Goal: Task Accomplishment & Management: Manage account settings

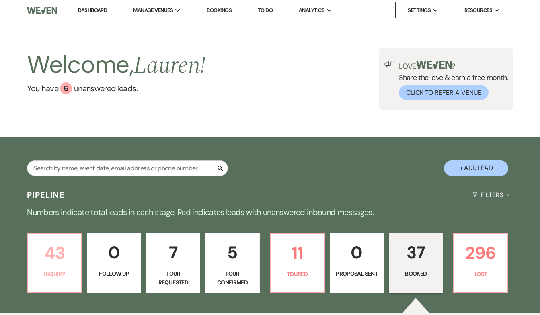
click at [64, 255] on p "43" at bounding box center [55, 253] width 44 height 27
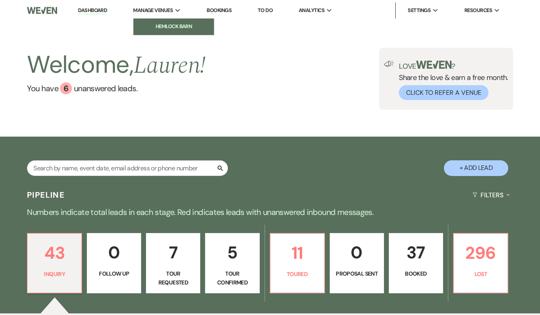
click at [175, 33] on link "Hemlock Barn" at bounding box center [174, 27] width 80 height 16
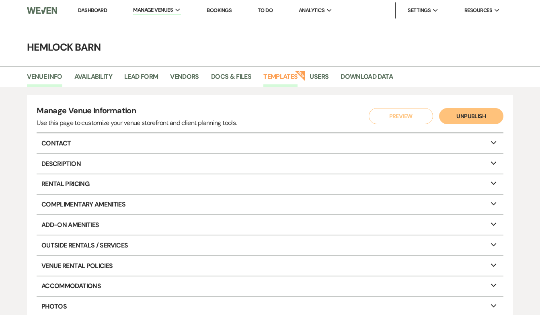
click at [278, 76] on link "Templates" at bounding box center [281, 79] width 34 height 15
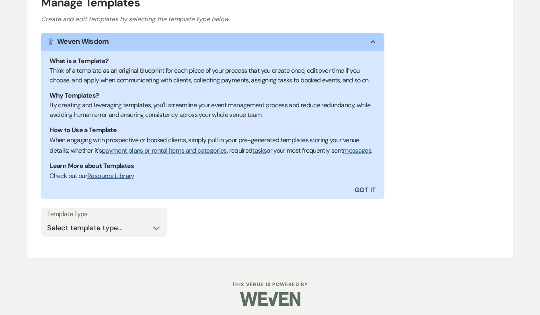
scroll to position [115, 0]
select select "Message Templates"
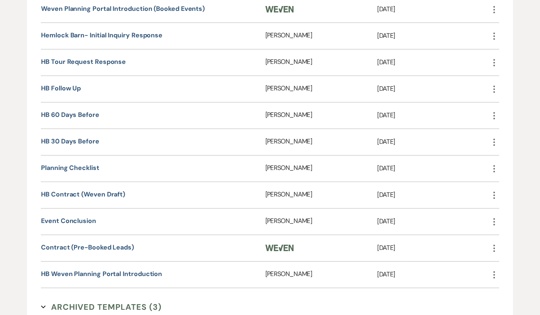
scroll to position [416, 0]
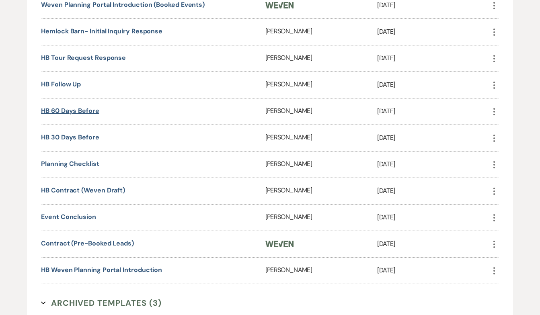
click at [93, 115] on link "HB 60 days before" at bounding box center [70, 111] width 58 height 8
click at [80, 221] on link "Event conclusion" at bounding box center [68, 217] width 55 height 8
click at [70, 195] on link "HB Contract (Weven Draft)" at bounding box center [83, 190] width 84 height 8
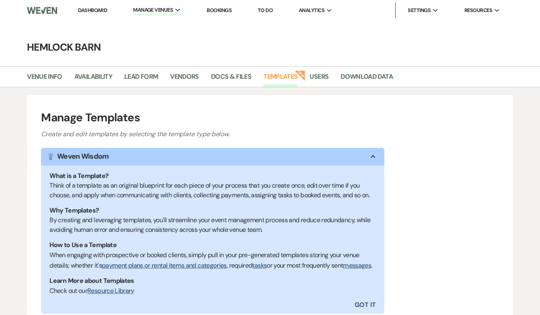
scroll to position [0, 0]
click at [359, 77] on link "Download Data" at bounding box center [367, 79] width 52 height 15
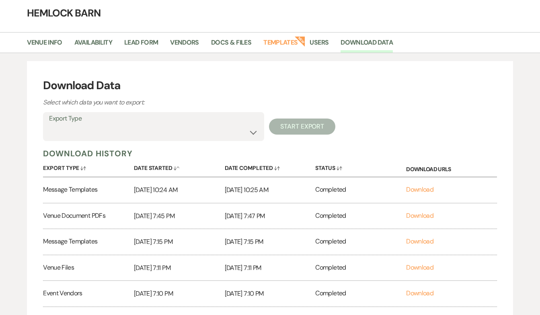
scroll to position [35, 0]
click at [419, 189] on link "Download" at bounding box center [419, 189] width 27 height 8
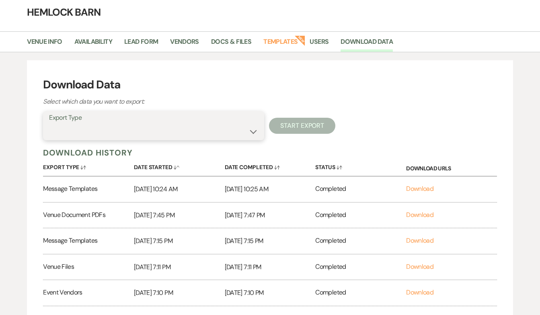
select select "messageTemplates"
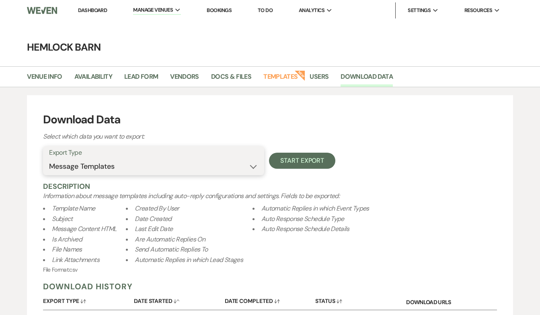
scroll to position [0, 0]
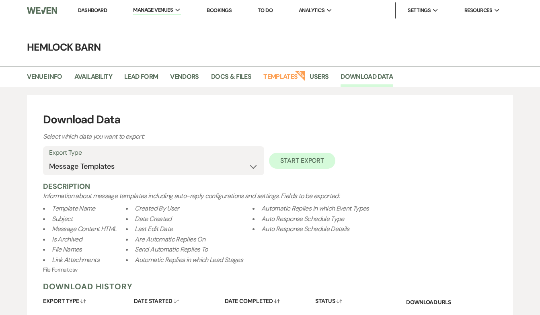
click at [296, 162] on button "Start Export" at bounding box center [302, 161] width 66 height 16
select select
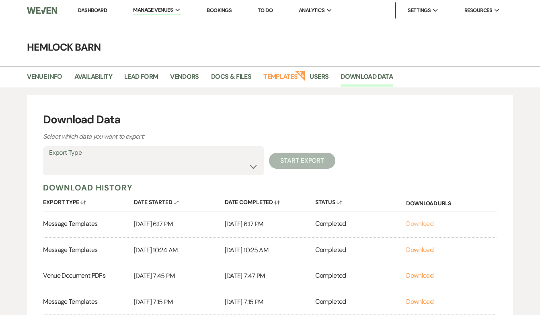
click at [416, 223] on link "Download" at bounding box center [419, 224] width 27 height 8
click at [239, 78] on link "Docs & Files" at bounding box center [231, 79] width 40 height 15
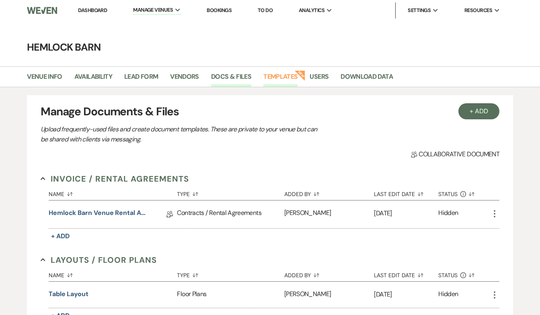
click at [290, 75] on link "Templates" at bounding box center [281, 79] width 34 height 15
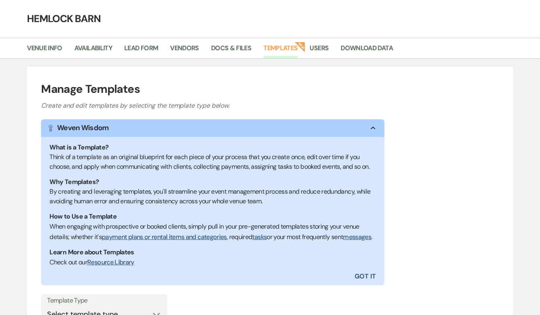
scroll to position [19, 0]
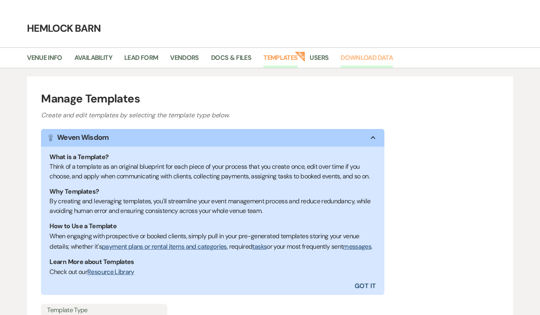
click at [371, 58] on link "Download Data" at bounding box center [367, 60] width 52 height 15
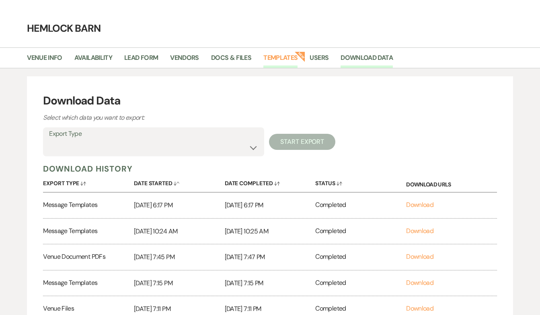
click at [289, 58] on link "Templates" at bounding box center [281, 60] width 34 height 15
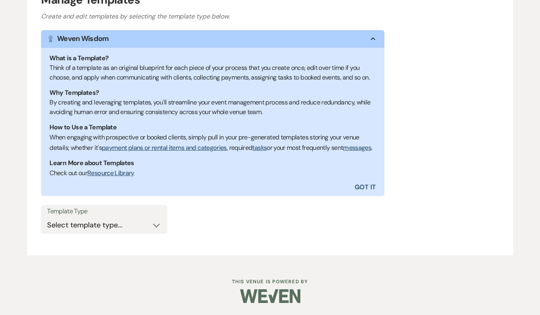
scroll to position [126, 0]
select select "Message Templates"
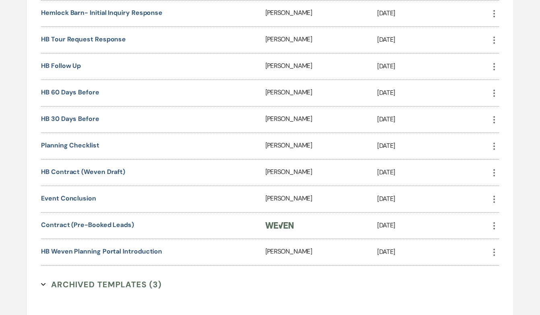
scroll to position [436, 0]
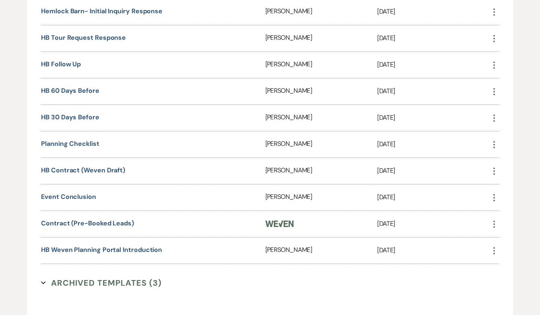
click at [495, 176] on icon "More" at bounding box center [495, 172] width 10 height 10
click at [91, 175] on link "HB Contract (Weven Draft)" at bounding box center [83, 170] width 84 height 8
click at [201, 178] on div "HB Contract (Weven Draft)" at bounding box center [153, 171] width 224 height 26
click at [496, 176] on icon "More" at bounding box center [495, 172] width 10 height 10
click at [520, 235] on button "Archive Archive" at bounding box center [514, 228] width 48 height 14
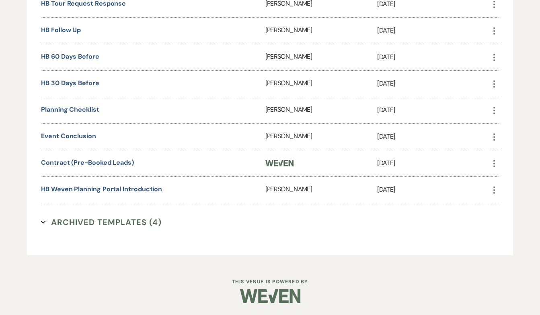
scroll to position [479, 0]
click at [43, 223] on icon "Expand" at bounding box center [43, 222] width 5 height 5
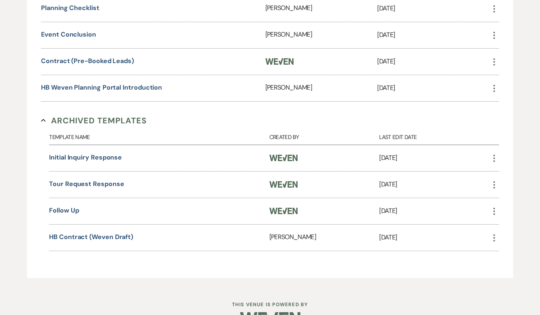
scroll to position [574, 0]
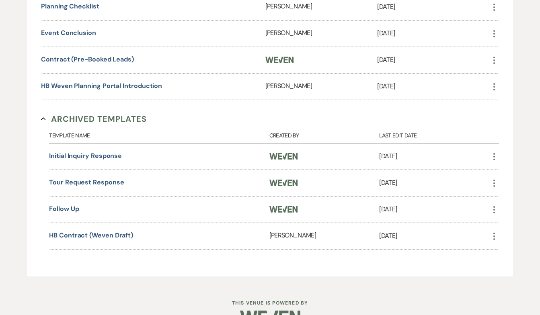
click at [493, 241] on icon "More" at bounding box center [495, 237] width 10 height 10
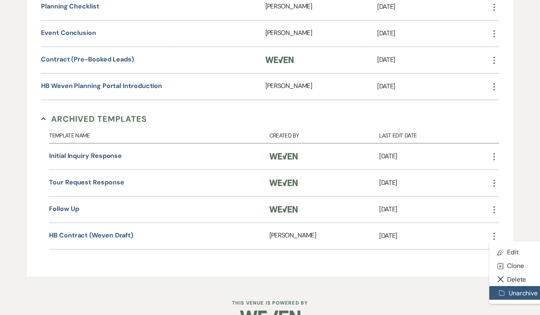
click at [515, 299] on button "Archive Unarchive" at bounding box center [517, 294] width 55 height 14
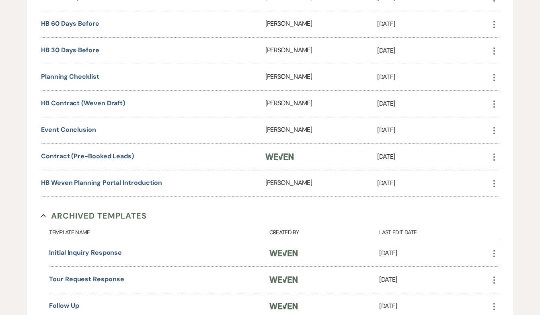
scroll to position [499, 0]
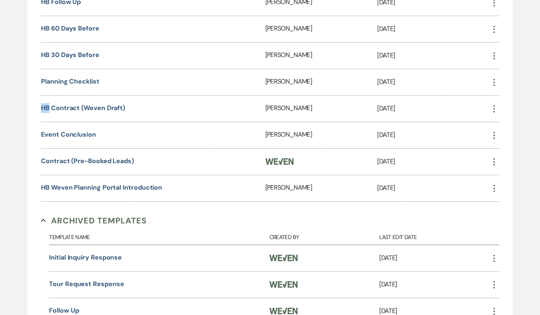
click at [165, 109] on div "HB Contract (Weven Draft)" at bounding box center [153, 109] width 224 height 26
click at [495, 114] on icon "More" at bounding box center [495, 109] width 10 height 10
click at [112, 112] on link "HB Contract (Weven Draft)" at bounding box center [83, 108] width 84 height 8
click at [116, 112] on link "HB Contract (Weven Draft)" at bounding box center [83, 108] width 84 height 8
click at [146, 117] on div "HB Contract (Weven Draft)" at bounding box center [153, 109] width 224 height 26
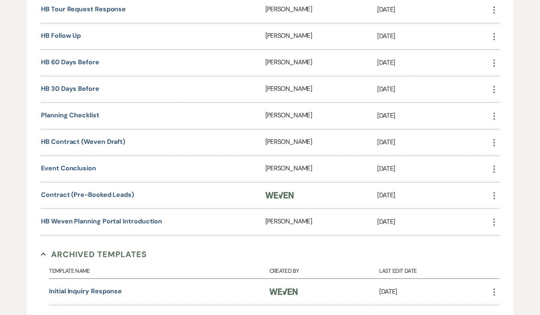
scroll to position [473, 0]
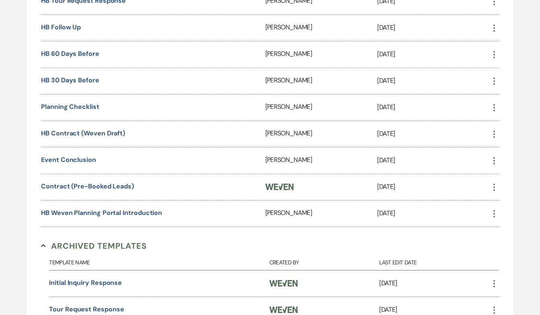
click at [255, 139] on div "HB Contract (Weven Draft)" at bounding box center [153, 134] width 224 height 26
click at [129, 147] on div "HB Contract (Weven Draft)" at bounding box center [153, 134] width 224 height 26
click at [113, 138] on link "HB Contract (Weven Draft)" at bounding box center [83, 133] width 84 height 8
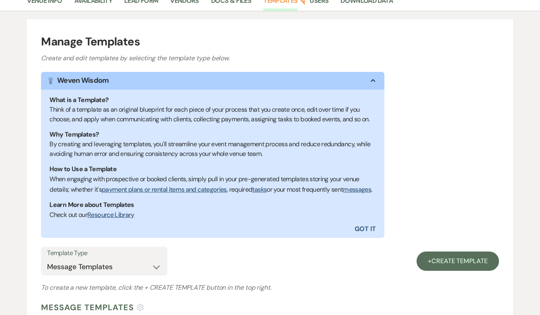
click at [369, 37] on h1 "Manage Templates" at bounding box center [270, 41] width 458 height 17
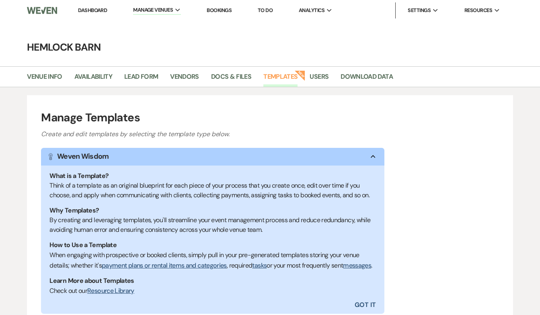
scroll to position [0, 0]
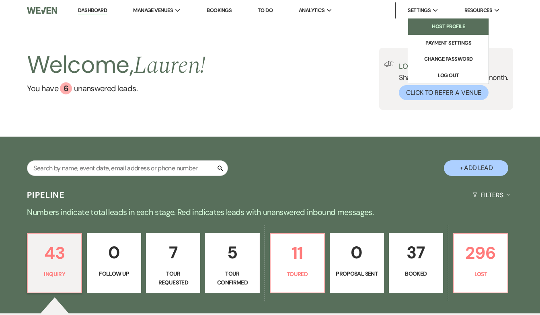
click at [422, 33] on link "Host Profile" at bounding box center [448, 27] width 80 height 16
select select "business"
select select "false"
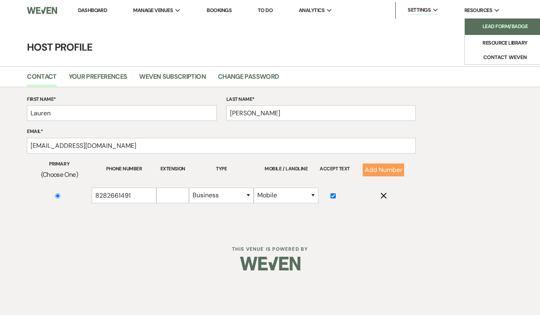
click at [481, 21] on link "Lead Form/Badge" at bounding box center [505, 27] width 80 height 16
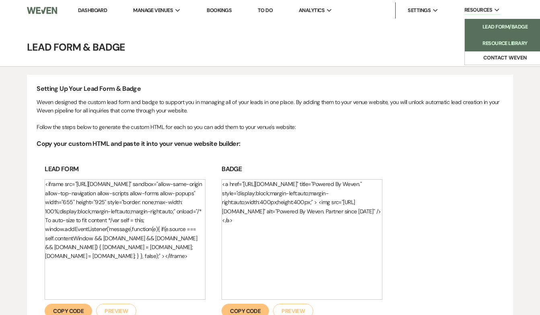
click at [480, 39] on link "Resource Library" at bounding box center [505, 43] width 80 height 16
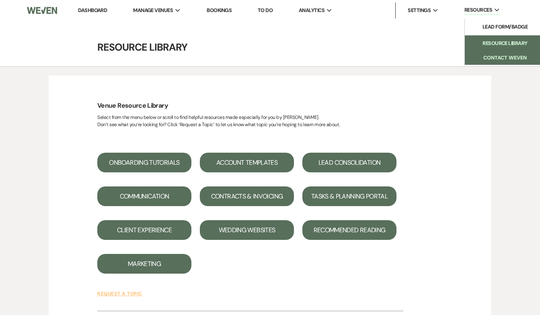
click at [483, 57] on button "Contact Weven" at bounding box center [505, 58] width 80 height 13
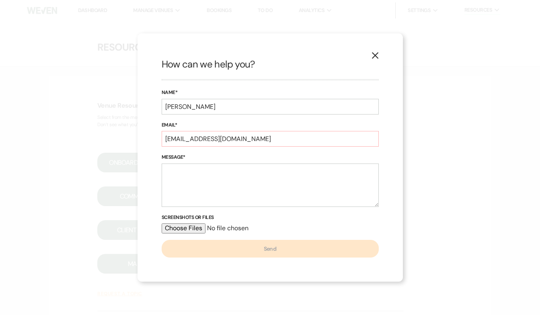
click at [376, 54] on icon "X" at bounding box center [375, 55] width 7 height 7
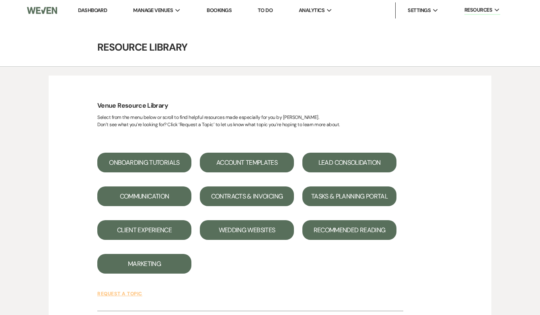
click at [95, 8] on link "Dashboard" at bounding box center [92, 10] width 29 height 7
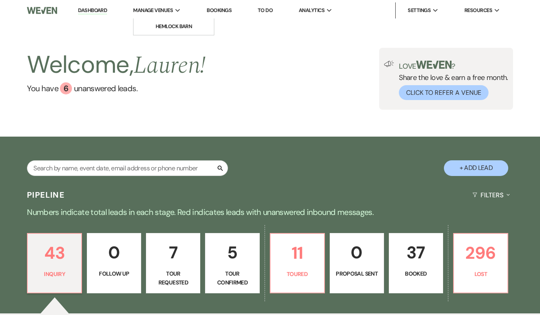
click at [136, 14] on span "Manage Venues" at bounding box center [153, 10] width 40 height 8
click at [185, 31] on link "Hemlock Barn" at bounding box center [174, 27] width 80 height 16
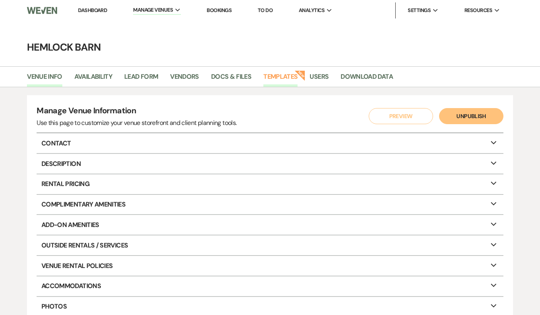
click at [292, 72] on link "Templates" at bounding box center [281, 79] width 34 height 15
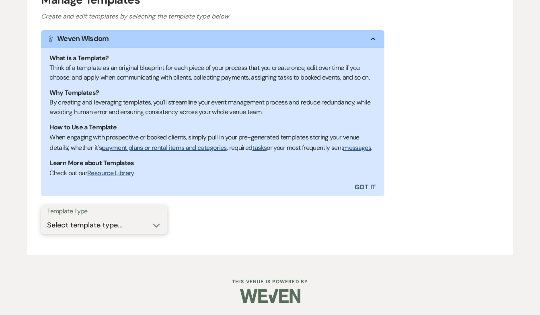
scroll to position [126, 0]
select select "Message Templates"
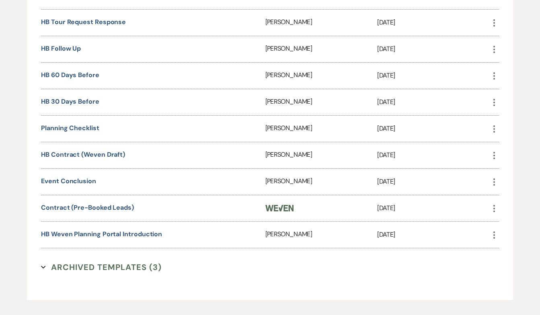
scroll to position [461, 0]
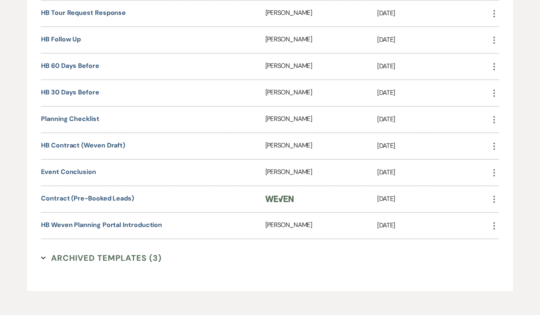
click at [105, 159] on div "HB Contract (Weven Draft)" at bounding box center [153, 146] width 224 height 26
click at [105, 150] on link "HB Contract (Weven Draft)" at bounding box center [83, 145] width 84 height 8
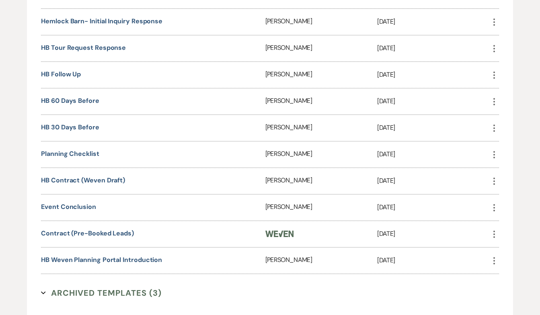
scroll to position [418, 0]
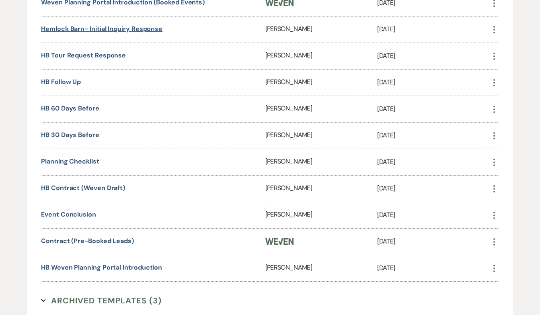
click at [108, 33] on link "Hemlock Barn- Initial Inquiry Response" at bounding box center [102, 29] width 122 height 8
click at [82, 113] on link "HB 60 days before" at bounding box center [70, 108] width 58 height 8
click at [86, 139] on link "HB 30 days before" at bounding box center [70, 135] width 58 height 8
click at [84, 166] on link "planning checklist" at bounding box center [70, 161] width 58 height 8
click at [73, 219] on link "Event conclusion" at bounding box center [68, 214] width 55 height 8
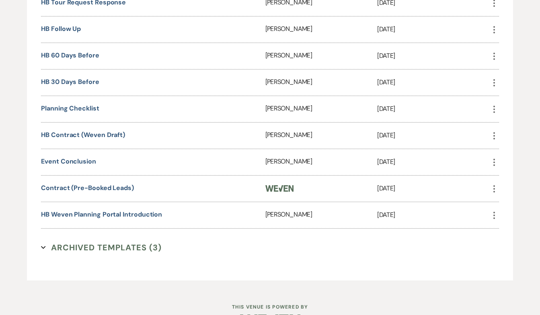
scroll to position [480, 0]
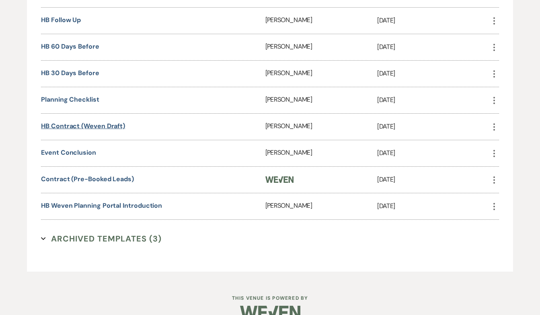
click at [71, 130] on link "HB Contract (Weven Draft)" at bounding box center [83, 126] width 84 height 8
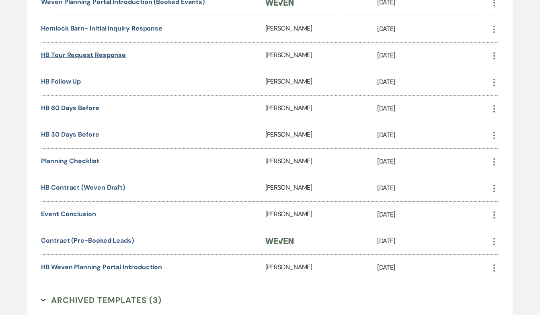
scroll to position [422, 0]
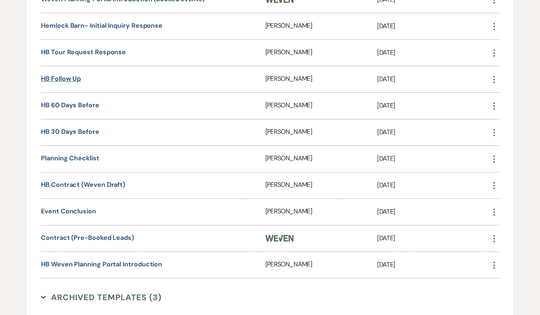
click at [67, 83] on link "HB Follow Up" at bounding box center [61, 78] width 40 height 8
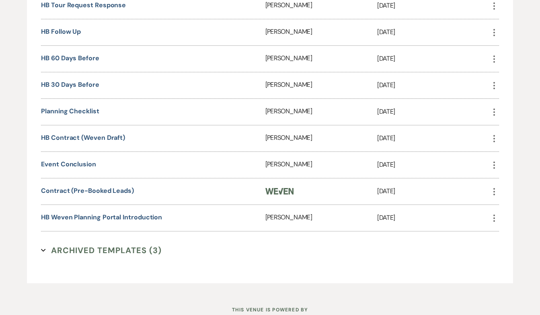
scroll to position [470, 0]
click at [95, 221] on link "HB Weven Planning Portal Introduction" at bounding box center [101, 216] width 121 height 8
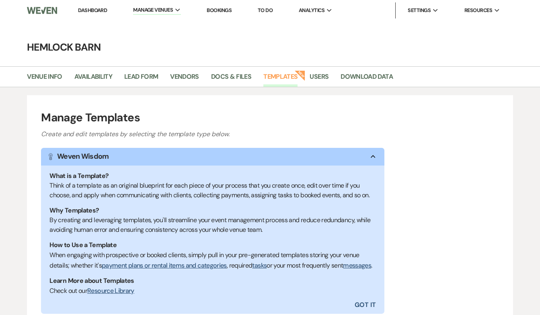
scroll to position [0, 0]
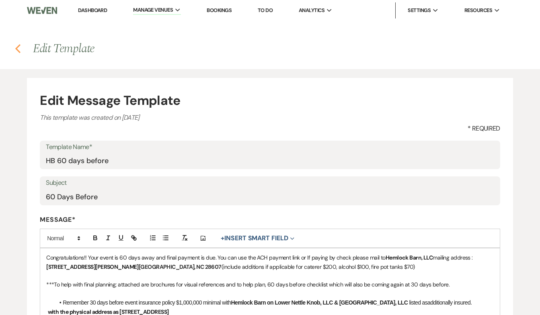
click at [19, 48] on icon "Previous" at bounding box center [18, 49] width 6 height 10
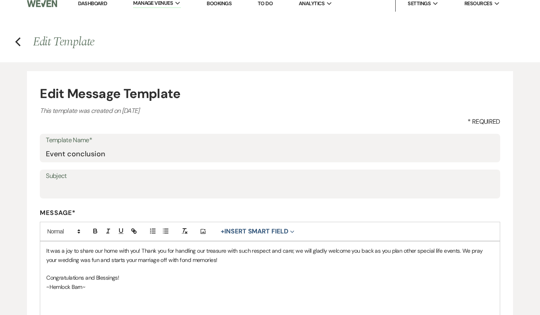
scroll to position [7, 0]
click at [13, 42] on h4 "Previous Edit Template" at bounding box center [270, 41] width 540 height 17
click at [20, 43] on icon "Previous" at bounding box center [18, 42] width 6 height 10
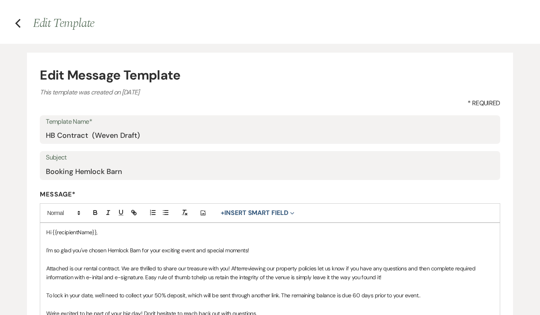
scroll to position [21, 0]
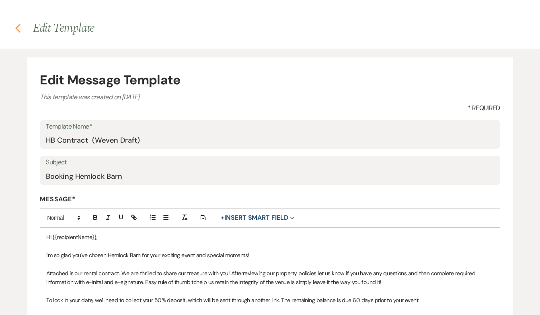
click at [19, 32] on use "button" at bounding box center [17, 28] width 5 height 9
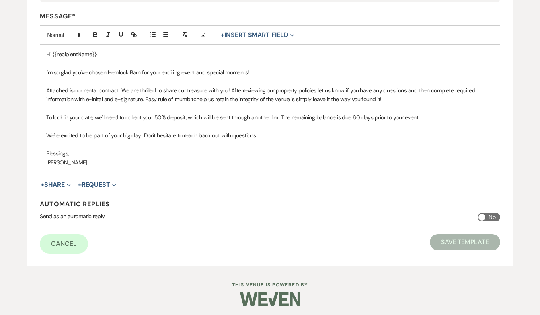
scroll to position [203, 0]
click at [59, 184] on button "+ Share Expand" at bounding box center [56, 185] width 30 height 6
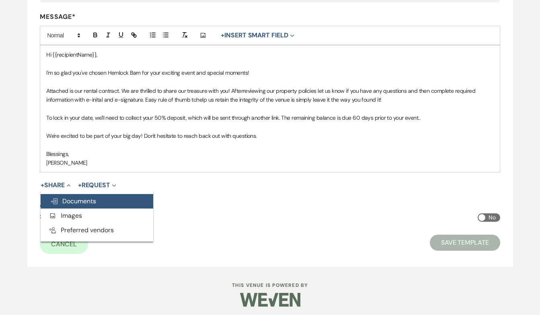
click at [62, 197] on span "Doc Upload Documents" at bounding box center [73, 201] width 46 height 8
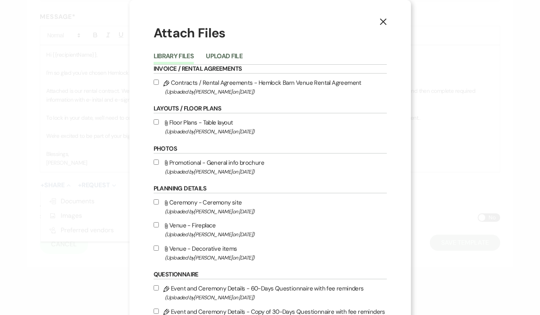
scroll to position [0, 0]
click at [236, 56] on button "Upload File" at bounding box center [224, 58] width 37 height 11
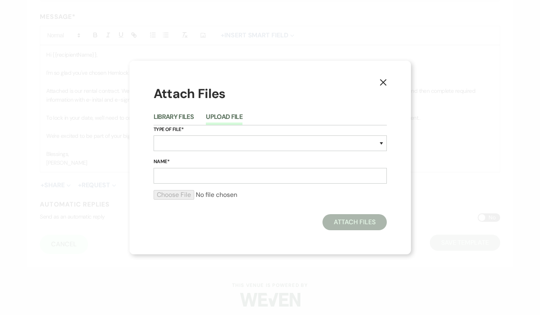
click at [380, 81] on icon "X" at bounding box center [383, 82] width 7 height 7
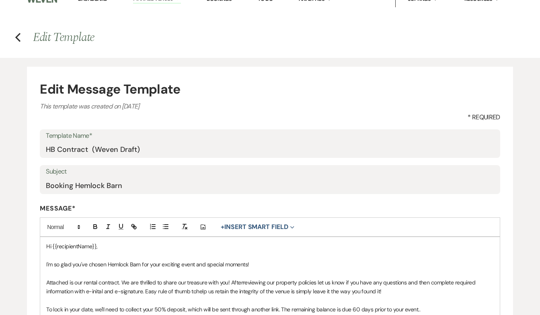
scroll to position [14, 0]
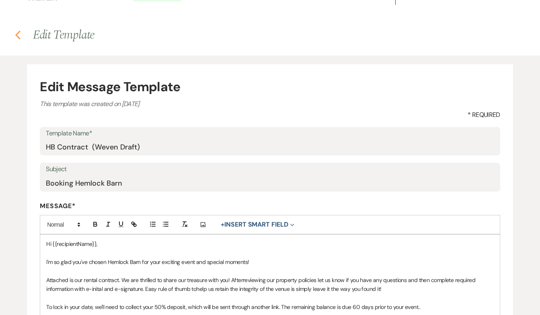
click at [21, 36] on icon "Previous" at bounding box center [18, 35] width 6 height 10
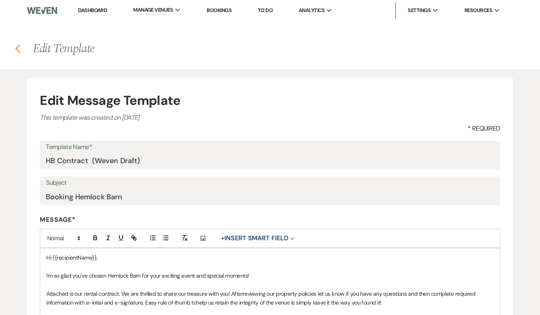
click at [20, 51] on icon "Previous" at bounding box center [18, 49] width 6 height 10
click at [21, 47] on h4 "Previous Edit Template" at bounding box center [270, 48] width 540 height 17
click at [18, 47] on use "button" at bounding box center [17, 48] width 5 height 9
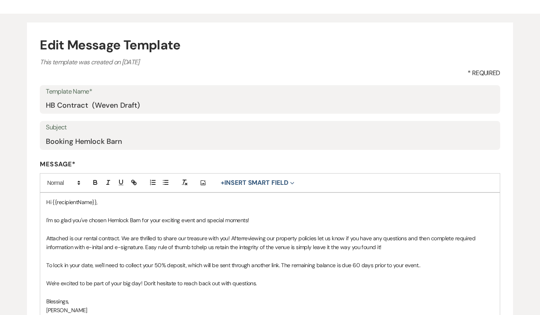
scroll to position [57, 0]
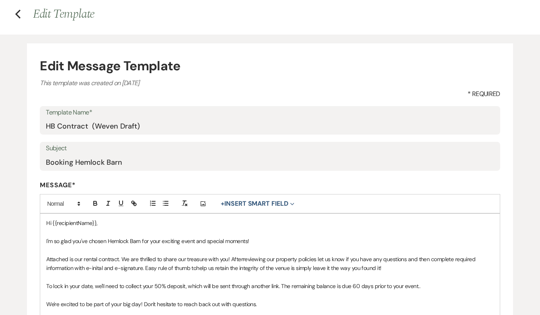
scroll to position [198, 0]
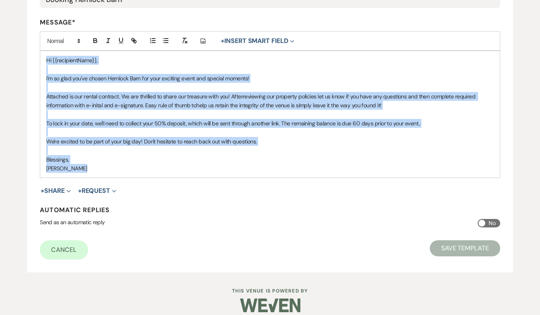
drag, startPoint x: 46, startPoint y: 60, endPoint x: 103, endPoint y: 169, distance: 122.8
click at [103, 169] on div "Hi {{recipientName}}, I'm so glad you've chosen Hemlock Barn for your exciting …" at bounding box center [270, 114] width 460 height 127
copy div "Hi {{recipientName}}, I'm so glad you've chosen Hemlock Barn for your exciting …"
click at [159, 138] on p "We're excited to be part of your big day! Don't hesitate to reach back out with…" at bounding box center [270, 141] width 448 height 9
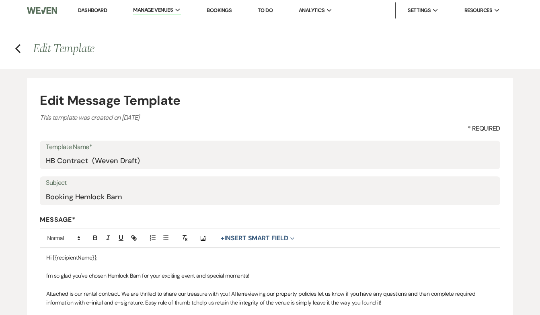
scroll to position [0, 0]
click at [16, 47] on icon "Previous" at bounding box center [18, 49] width 6 height 10
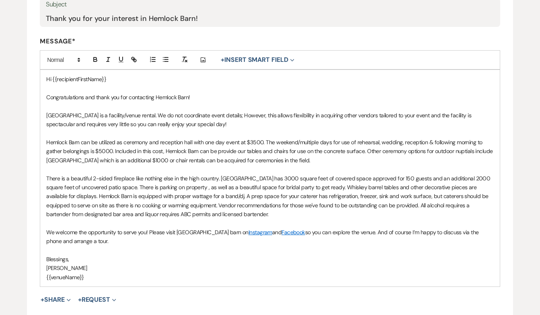
scroll to position [190, 0]
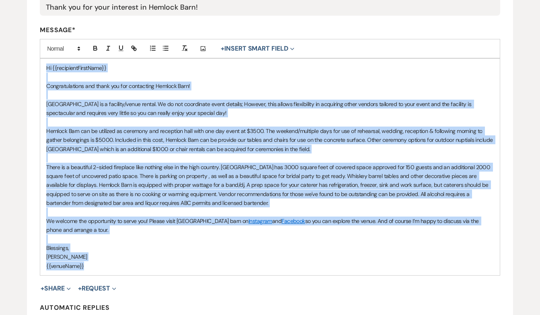
drag, startPoint x: 46, startPoint y: 66, endPoint x: 95, endPoint y: 268, distance: 207.8
click at [95, 268] on div "Hi {{recipientFirstName}} Congratulations and thank you for contacting Hemlock …" at bounding box center [270, 167] width 460 height 217
copy div "Lo {{ipsumdoloRsitaMetc}} Adipiscingelits doe tempo inc utl etdolorema Aliquae …"
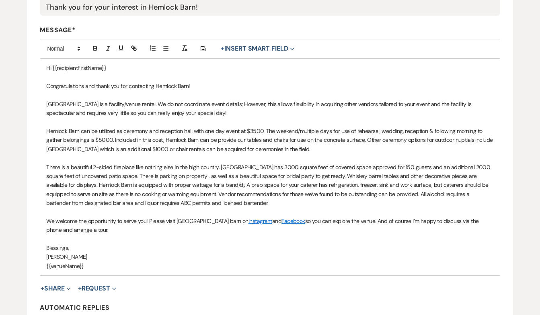
click at [283, 103] on p "[GEOGRAPHIC_DATA] is a facility/venue rental. We do not coordinate event detail…" at bounding box center [270, 109] width 448 height 18
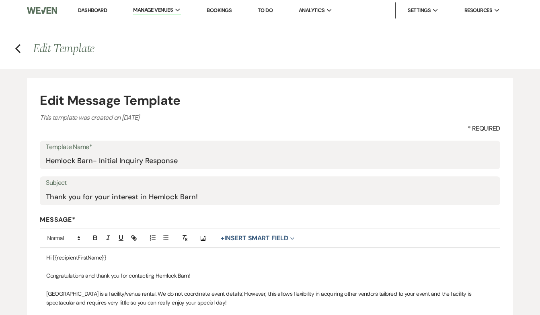
scroll to position [0, 0]
click at [16, 48] on use "button" at bounding box center [17, 48] width 5 height 9
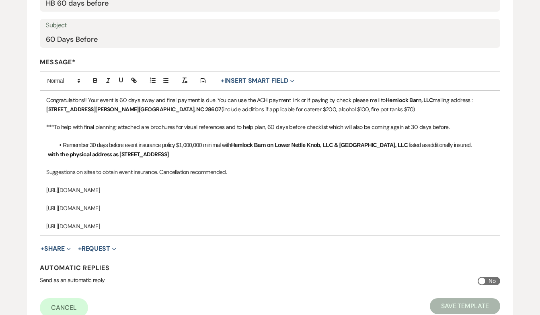
scroll to position [157, 0]
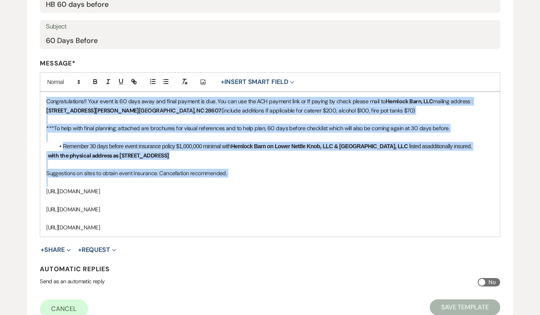
drag, startPoint x: 45, startPoint y: 102, endPoint x: 165, endPoint y: 179, distance: 142.0
click at [165, 179] on div "Congratulations!! Your event is 60 days away and final payment is due. You can …" at bounding box center [270, 164] width 460 height 145
drag, startPoint x: 46, startPoint y: 100, endPoint x: 126, endPoint y: 225, distance: 148.0
copy div "Congratulations!! Your event is 60 days away and final payment is due. You can …"
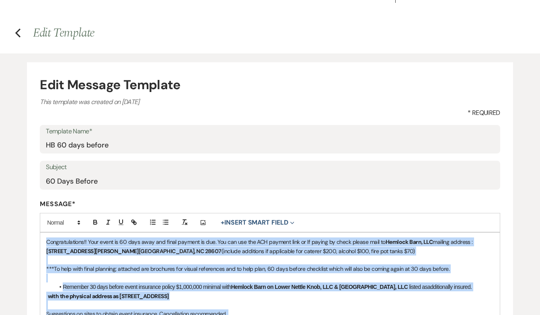
scroll to position [9, 0]
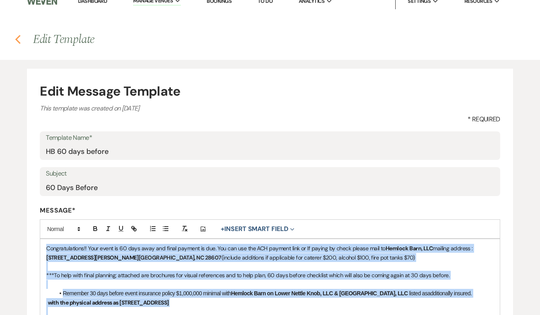
click at [17, 40] on icon "Previous" at bounding box center [18, 40] width 6 height 10
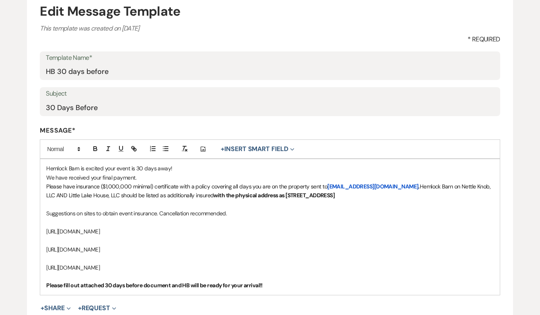
scroll to position [91, 0]
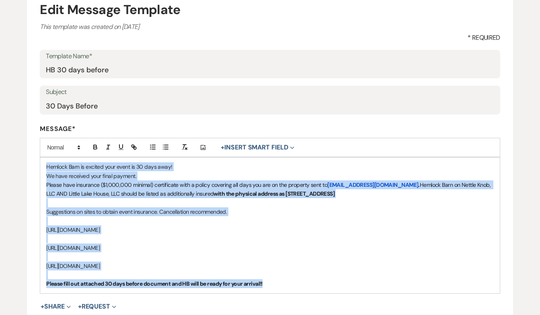
drag, startPoint x: 46, startPoint y: 165, endPoint x: 309, endPoint y: 282, distance: 287.7
click at [309, 282] on div "Hemlock Barn is excited your event is 30 days away! We have received your final…" at bounding box center [270, 226] width 460 height 136
copy div "Hemlock Barn is excited your event is 30 days away! We have received your final…"
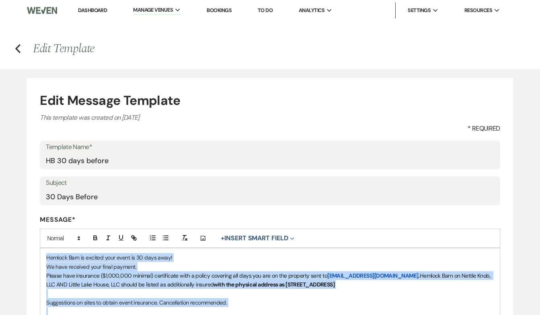
scroll to position [0, 0]
click at [16, 49] on use "button" at bounding box center [17, 48] width 5 height 9
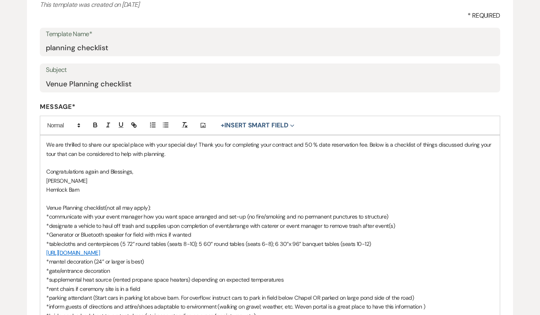
scroll to position [114, 0]
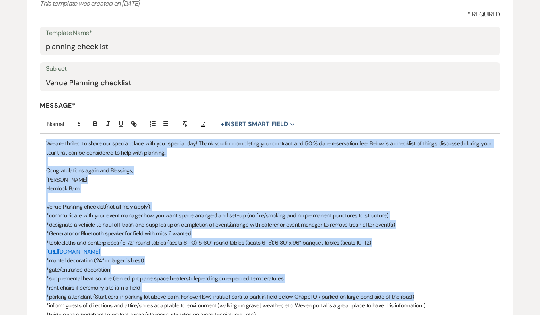
drag, startPoint x: 47, startPoint y: 143, endPoint x: 185, endPoint y: 297, distance: 206.4
click at [185, 297] on div "We are thrilled to share our special place with your special day! Thank you for…" at bounding box center [270, 274] width 460 height 280
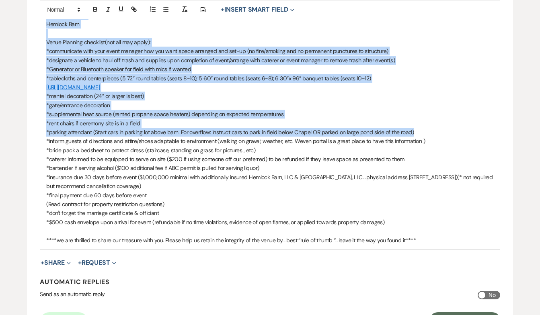
scroll to position [280, 0]
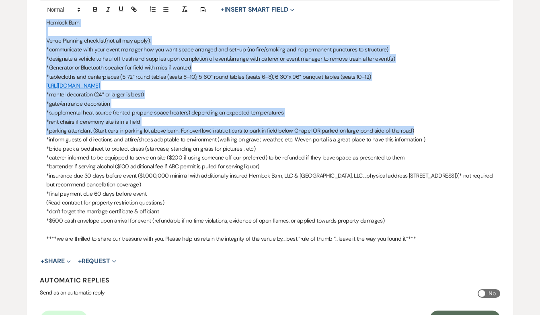
drag, startPoint x: 410, startPoint y: 128, endPoint x: 422, endPoint y: 175, distance: 48.5
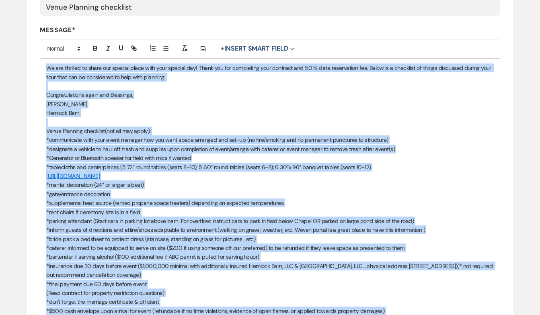
drag, startPoint x: 433, startPoint y: 233, endPoint x: 36, endPoint y: -2, distance: 461.3
click at [36, 0] on html "Dashboard Manage Venues Expand Hemlock Barn Bookings To Do Analytics Expand Hem…" at bounding box center [270, 148] width 540 height 676
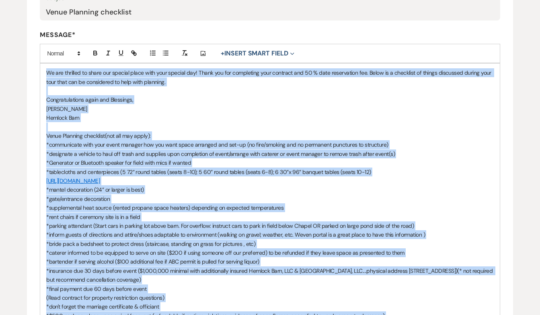
copy div "Lo ips dolorsit am conse adi elitsed doeiu temp inci utlabor etd! Magna ali eni…"
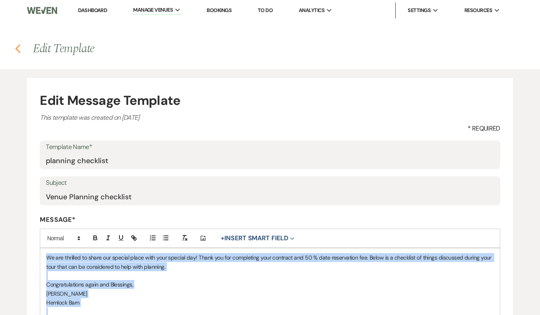
scroll to position [0, 0]
click at [17, 52] on icon "Previous" at bounding box center [18, 49] width 6 height 10
